Goal: Transaction & Acquisition: Purchase product/service

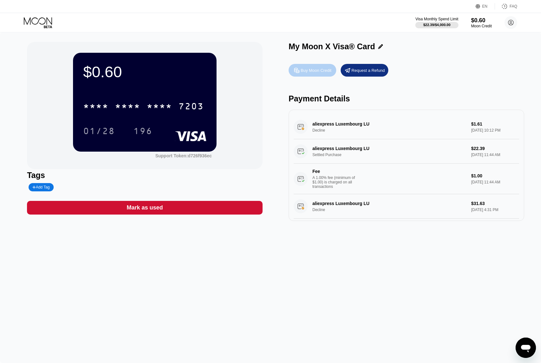
click at [314, 68] on div "Buy Moon Credit" at bounding box center [316, 70] width 31 height 5
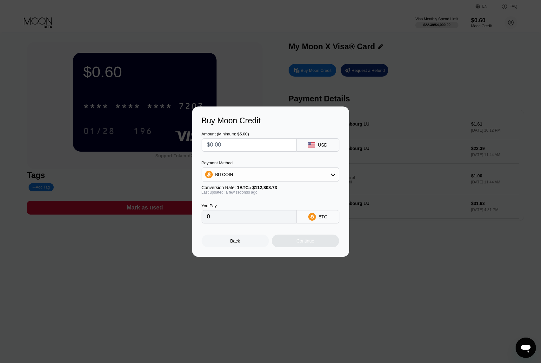
click at [246, 142] on input "text" at bounding box center [249, 144] width 84 height 13
type input "$5"
type input "0.00004433"
type input "$50"
type input "0.00044323"
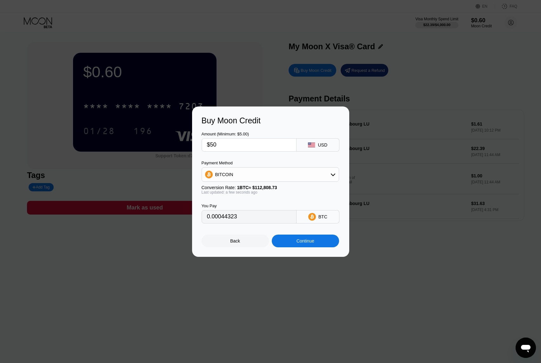
type input "$500"
type input "0.00443229"
type input "$500"
click at [273, 179] on div "BITCOIN" at bounding box center [270, 174] width 137 height 13
click at [276, 152] on div "Amount (Minimum: $5.00) $500 USD Payment Method BITCOIN BITCOIN USDT on TRON Co…" at bounding box center [271, 174] width 138 height 98
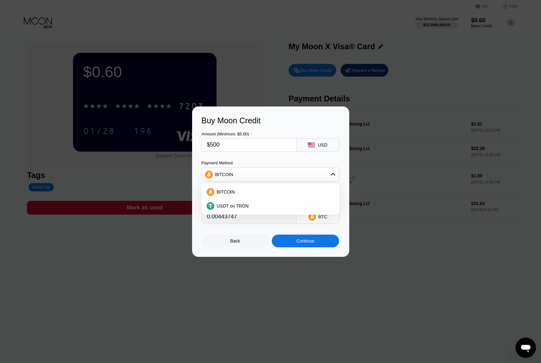
click at [466, 262] on div at bounding box center [273, 181] width 546 height 363
type input "0.00444013"
click at [276, 47] on div at bounding box center [273, 181] width 546 height 363
click at [275, 45] on div at bounding box center [273, 181] width 546 height 363
click at [233, 246] on div "Back" at bounding box center [235, 240] width 67 height 13
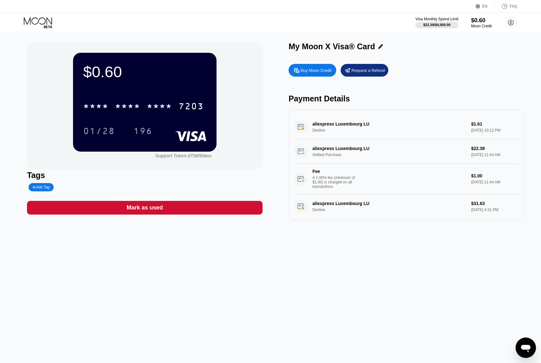
click at [415, 58] on div "My Moon X Visa® Card Buy Moon Credit Request a Refund Payment Details aliexpres…" at bounding box center [407, 131] width 236 height 179
click at [308, 68] on div "Buy Moon Credit" at bounding box center [316, 70] width 31 height 5
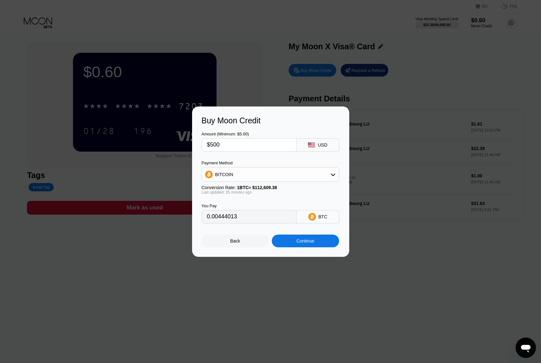
type input "0.00445223"
drag, startPoint x: 232, startPoint y: 147, endPoint x: 203, endPoint y: 144, distance: 29.6
click at [203, 144] on div "$500" at bounding box center [249, 144] width 95 height 13
click at [287, 120] on div "Buy Moon Credit" at bounding box center [271, 120] width 138 height 9
click at [307, 242] on div "Continue" at bounding box center [306, 240] width 18 height 5
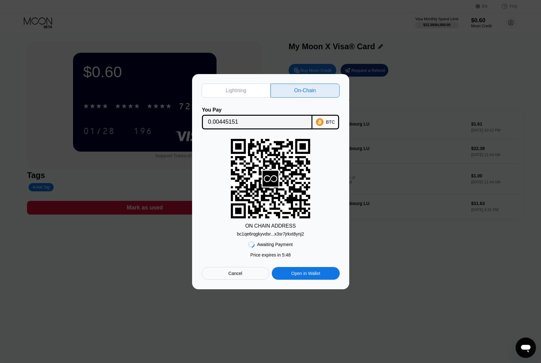
click at [237, 277] on div "Cancel" at bounding box center [236, 273] width 68 height 13
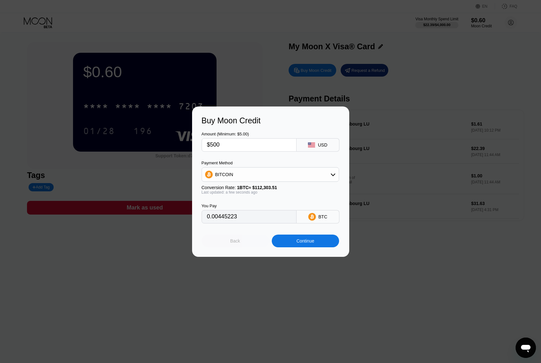
click at [236, 237] on div "Back" at bounding box center [235, 240] width 67 height 13
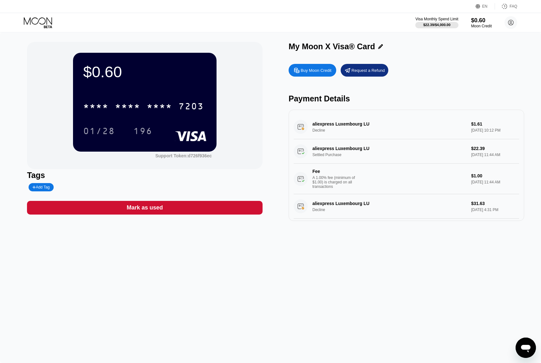
click at [319, 68] on div "Buy Moon Credit" at bounding box center [316, 70] width 31 height 5
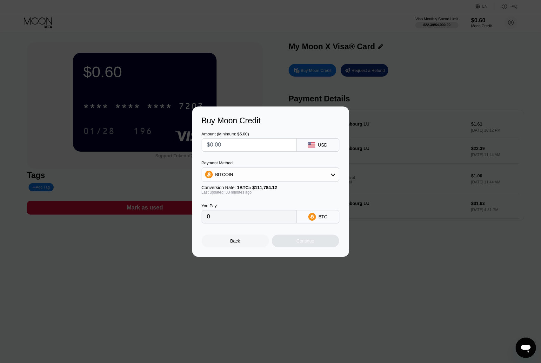
click at [229, 145] on input "text" at bounding box center [249, 144] width 84 height 13
type input "$5"
type input "0.00004471"
type input "$50"
type input "0.00044706"
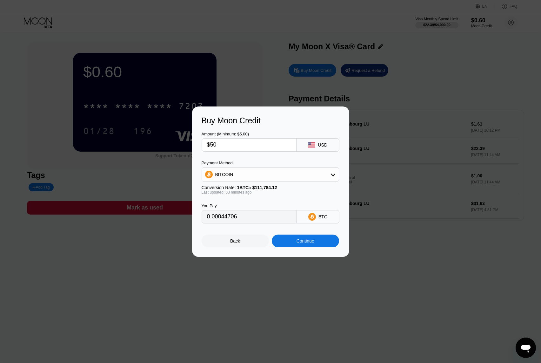
type input "$500"
type input "0.00447056"
type input "$500"
click at [289, 239] on div "Continue" at bounding box center [305, 240] width 67 height 13
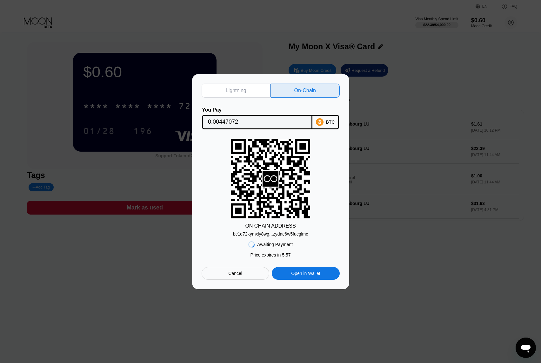
click at [271, 234] on div "bc1q72kymxly8wg...zydac6w5fucglmc" at bounding box center [270, 233] width 75 height 5
click at [300, 233] on div "bc1q72kymxly8wg...zydac6w5fucglmc" at bounding box center [270, 233] width 75 height 5
click at [228, 122] on input "0.00447072" at bounding box center [257, 122] width 98 height 13
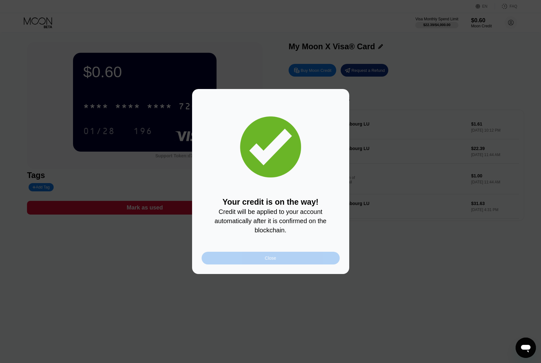
click at [278, 255] on div "Close" at bounding box center [271, 258] width 138 height 13
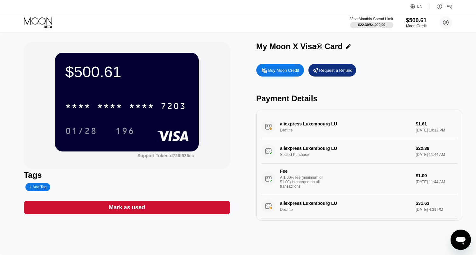
click at [431, 88] on div "Buy Moon Credit Request a Refund Payment Details aliexpress [GEOGRAPHIC_DATA] L…" at bounding box center [359, 141] width 206 height 160
